Goal: Use online tool/utility: Utilize a website feature to perform a specific function

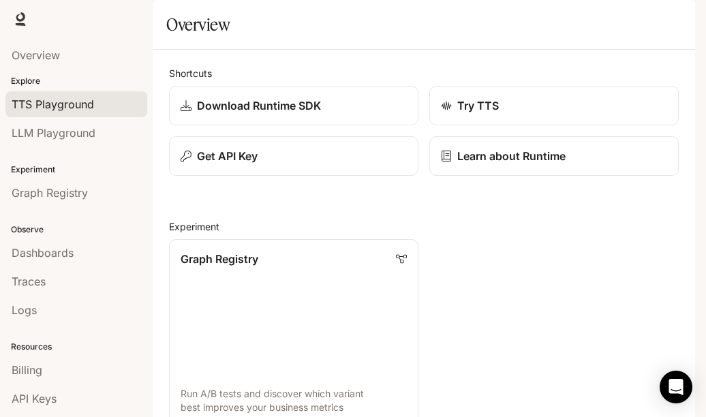
click at [82, 104] on span "TTS Playground" at bounding box center [53, 104] width 82 height 16
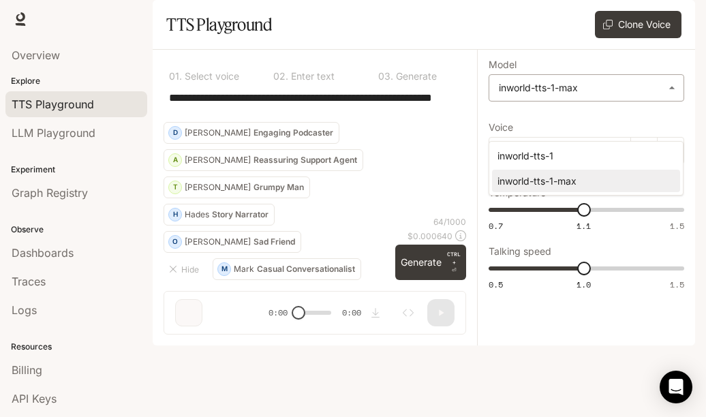
click at [676, 127] on body "**********" at bounding box center [353, 208] width 706 height 417
click at [441, 212] on div at bounding box center [353, 208] width 706 height 417
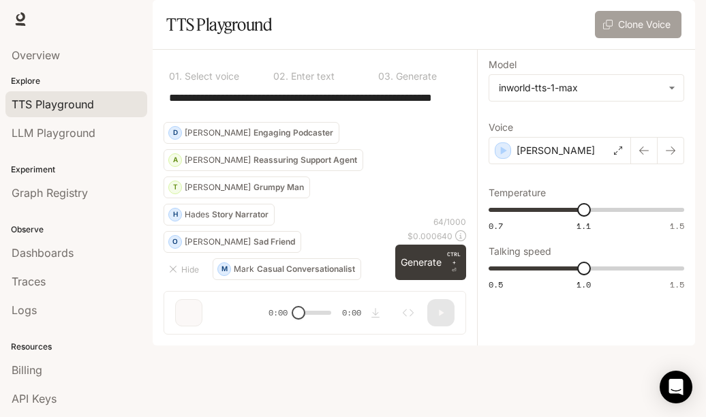
click at [661, 38] on button "Clone Voice" at bounding box center [638, 24] width 87 height 27
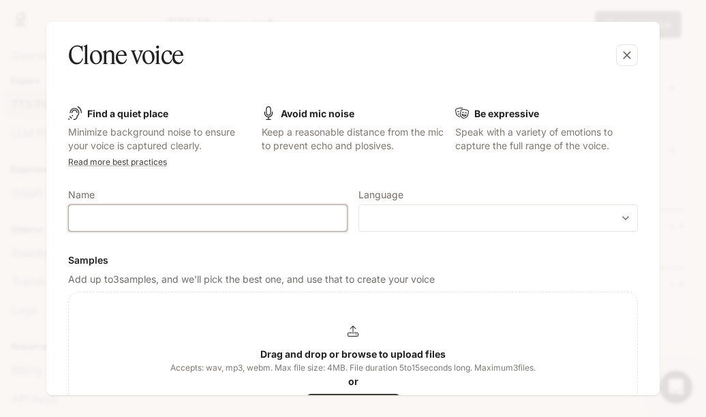
click at [247, 221] on input "text" at bounding box center [208, 218] width 278 height 14
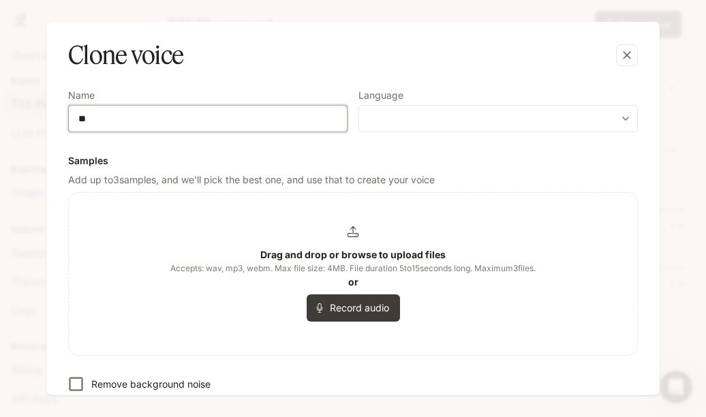
scroll to position [101, 0]
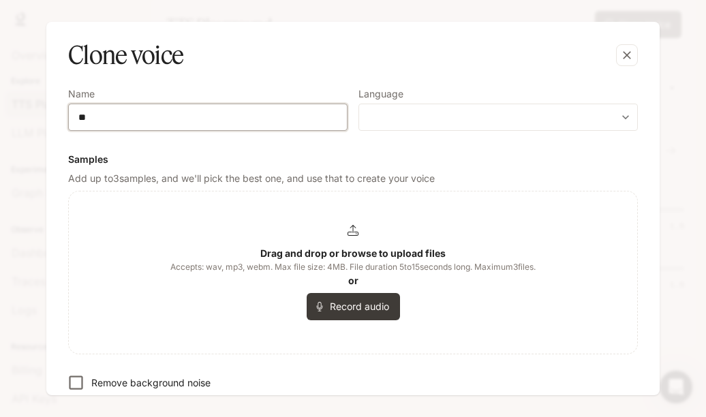
type input "**"
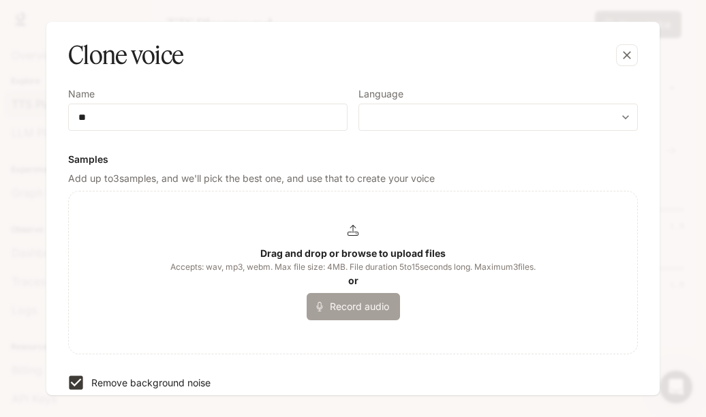
click at [352, 313] on button "Record audio" at bounding box center [353, 306] width 93 height 27
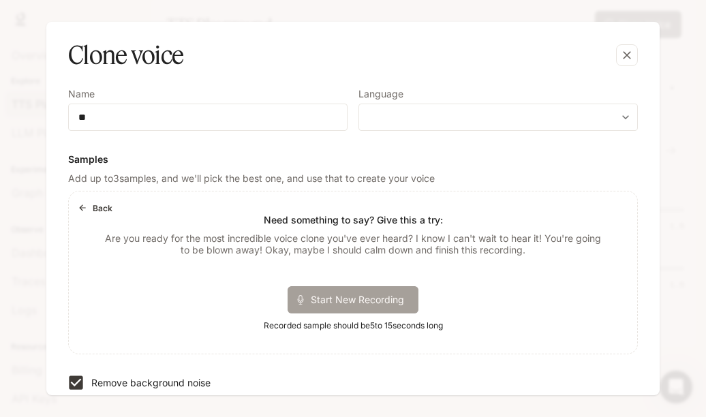
click at [352, 303] on span "Start New Recording" at bounding box center [362, 299] width 102 height 14
click at [411, 301] on p "00:03" at bounding box center [409, 300] width 42 height 20
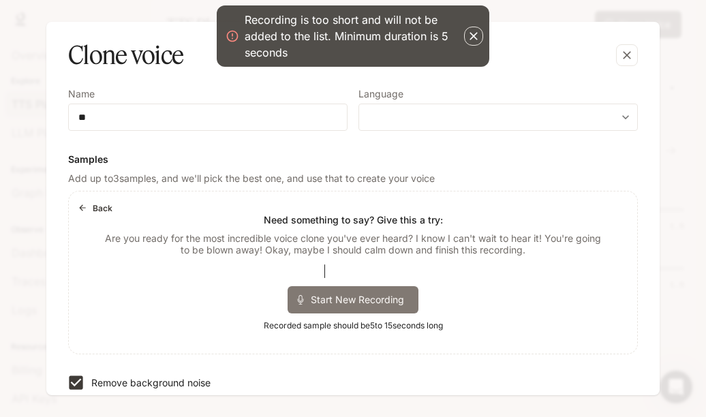
click at [482, 40] on button "button" at bounding box center [473, 36] width 19 height 19
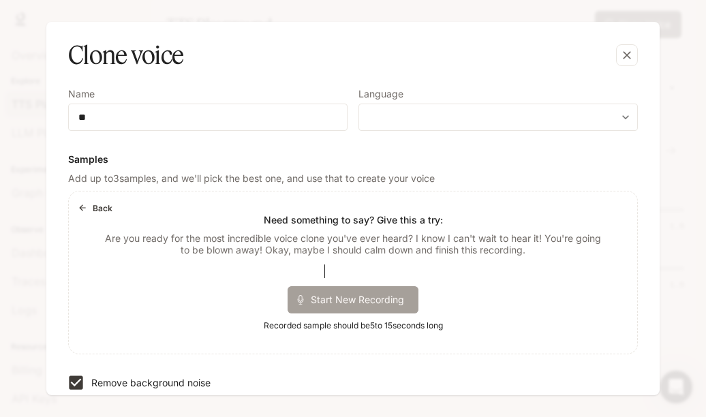
click at [324, 294] on span "Start New Recording" at bounding box center [362, 299] width 102 height 14
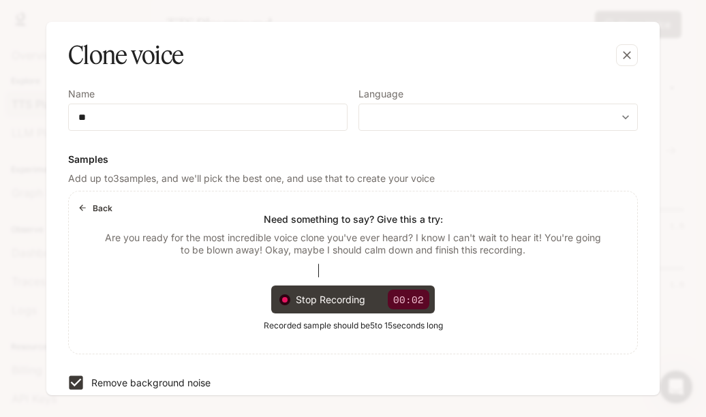
scroll to position [196, 0]
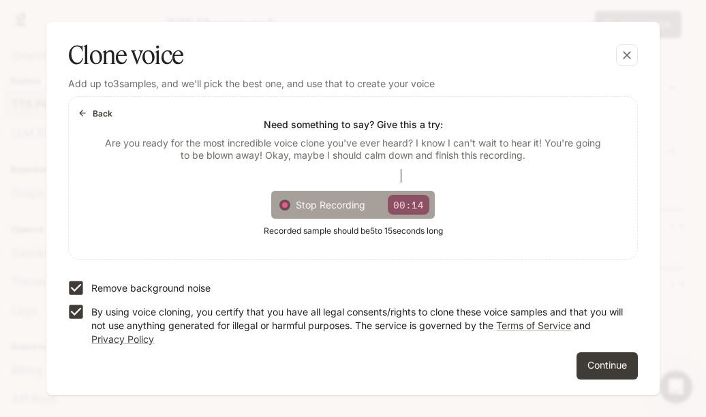
click at [278, 211] on div "Stop Recording 00:14" at bounding box center [353, 205] width 164 height 28
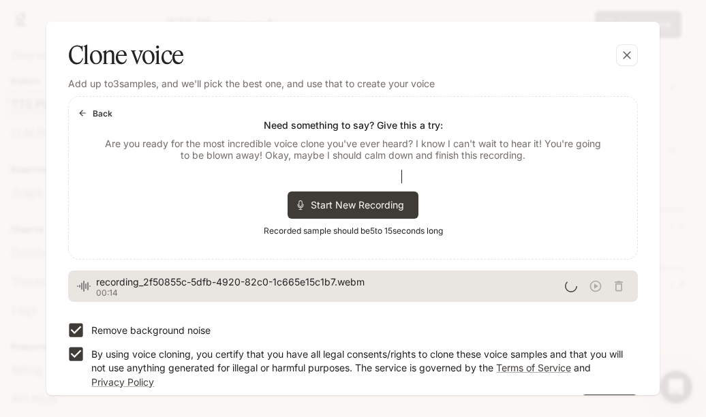
click at [615, 286] on div at bounding box center [597, 286] width 64 height 20
click at [615, 283] on icon "button" at bounding box center [619, 286] width 8 height 10
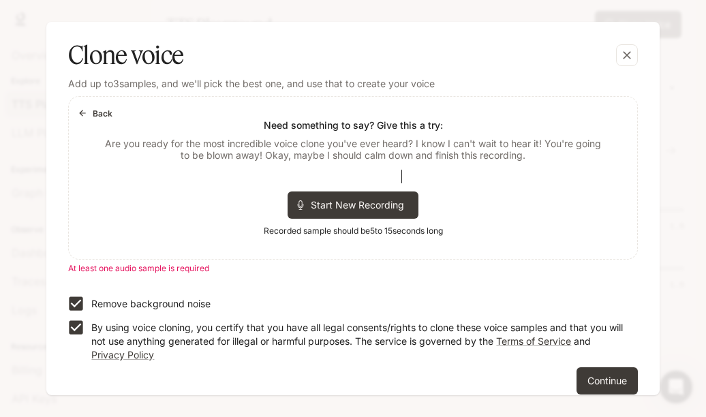
scroll to position [0, 0]
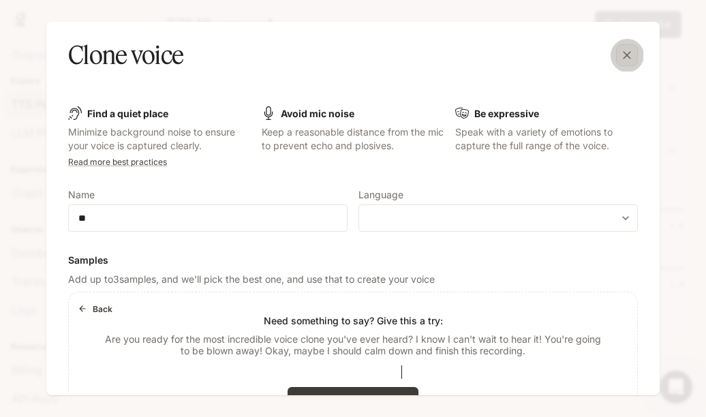
click at [629, 55] on icon "button" at bounding box center [627, 55] width 14 height 14
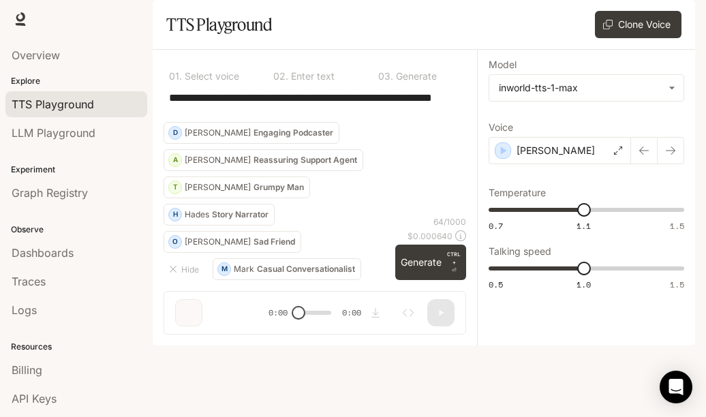
click at [678, 14] on img "button" at bounding box center [675, 19] width 19 height 19
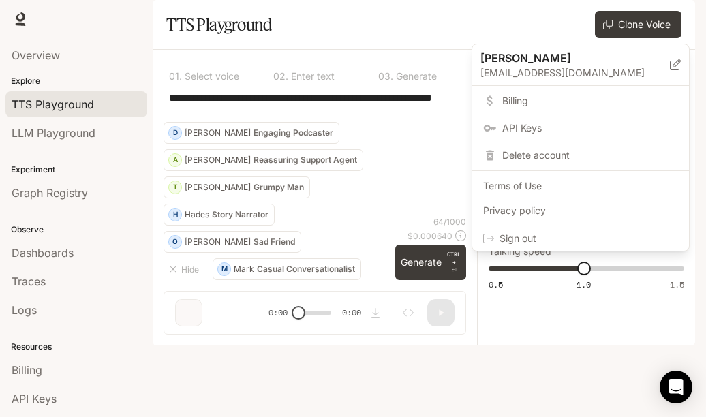
click at [413, 59] on div at bounding box center [353, 208] width 706 height 417
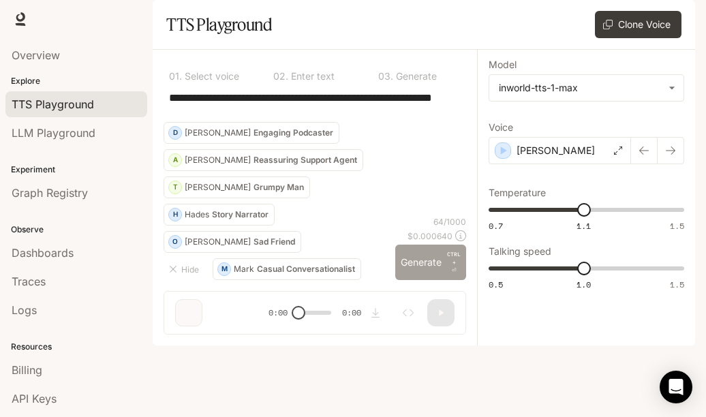
click at [428, 280] on button "Generate CTRL + ⏎" at bounding box center [430, 262] width 71 height 35
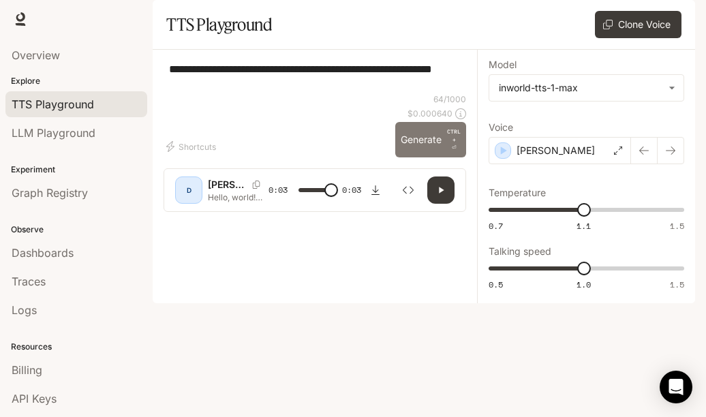
type input "*"
click at [428, 157] on button "Generate CTRL + ⏎" at bounding box center [430, 139] width 71 height 35
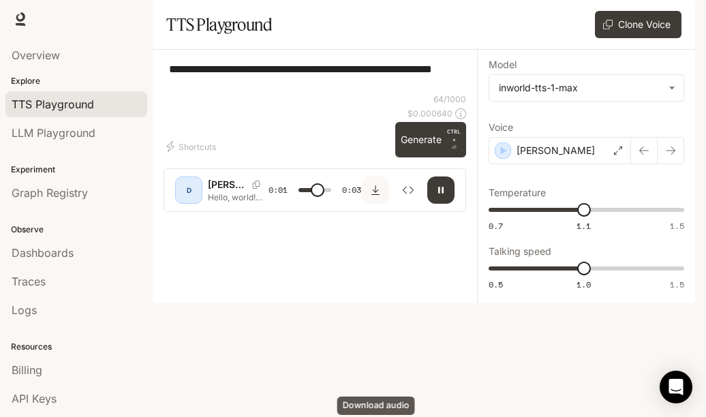
click at [375, 196] on icon "Download audio" at bounding box center [375, 190] width 11 height 11
type input "*"
type input "***"
click at [560, 279] on span "0.5 1.0 1.5 1" at bounding box center [584, 268] width 190 height 20
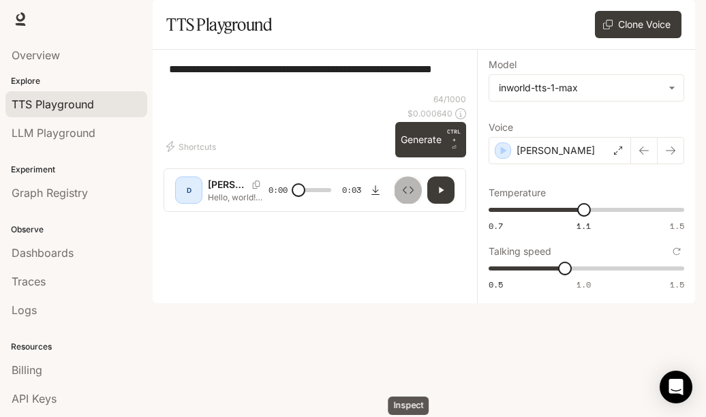
click at [409, 196] on icon "Inspect" at bounding box center [408, 190] width 11 height 11
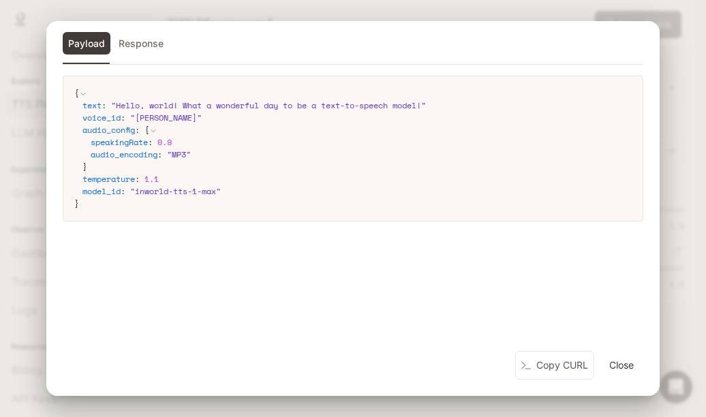
click at [189, 153] on span "" MP3 "" at bounding box center [179, 155] width 24 height 12
click at [151, 40] on button "Response" at bounding box center [141, 43] width 56 height 23
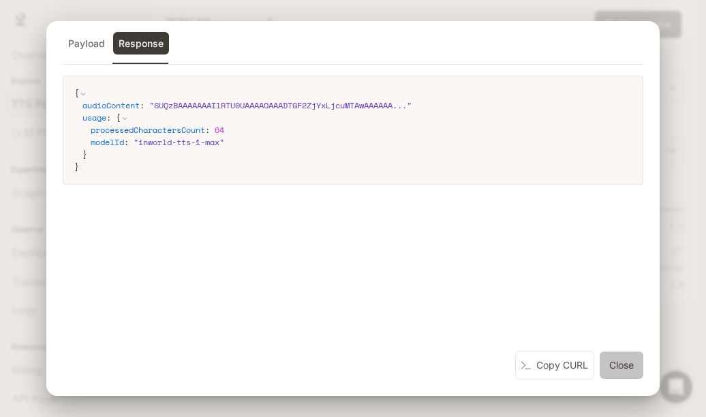
click at [614, 365] on button "Close" at bounding box center [622, 365] width 44 height 27
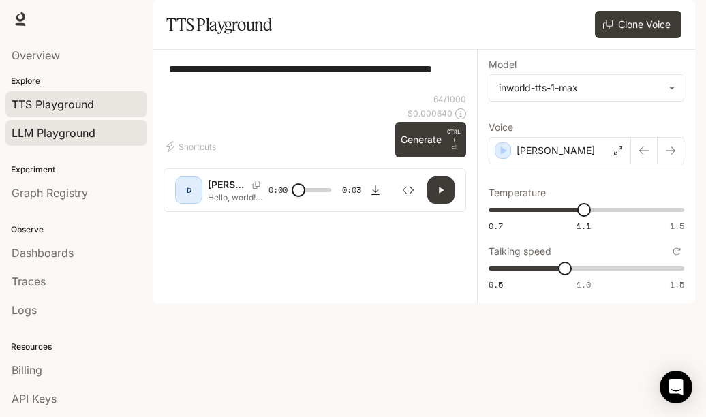
click at [82, 134] on span "LLM Playground" at bounding box center [54, 133] width 84 height 16
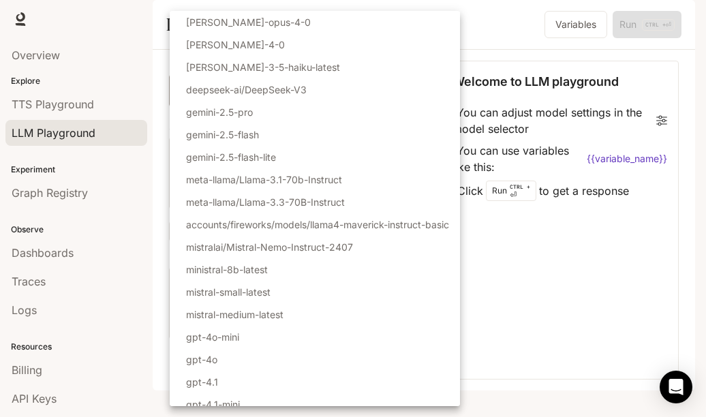
click at [359, 129] on body "Skip to main content Runtime Runtime Documentation Documentation Portal Overvie…" at bounding box center [353, 208] width 706 height 417
click at [522, 297] on div at bounding box center [353, 208] width 706 height 417
